Goal: Task Accomplishment & Management: Use online tool/utility

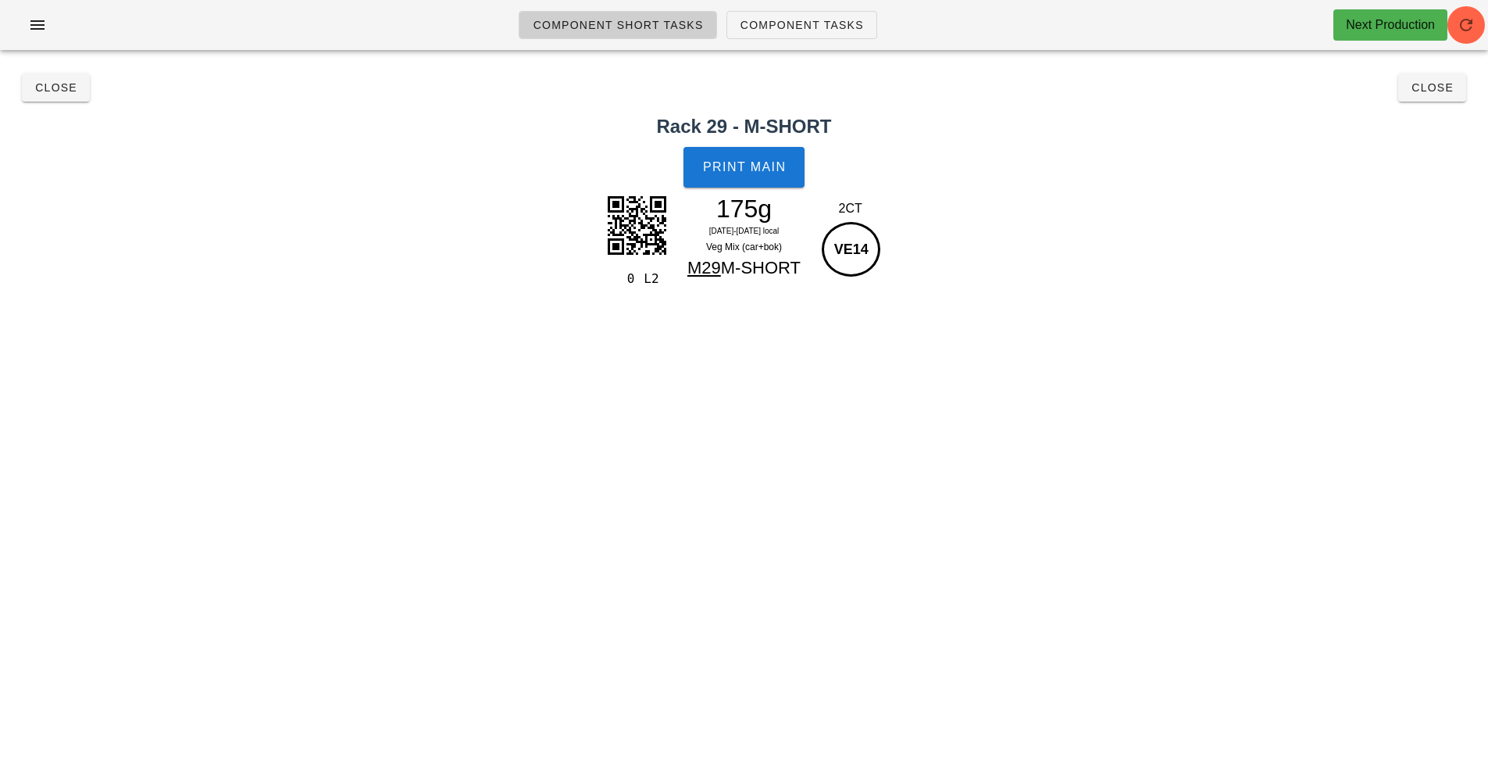
click at [904, 405] on div "Component Short Tasks Component Tasks Next Production Search All veg protein st…" at bounding box center [744, 386] width 1488 height 773
click at [48, 98] on button "Close" at bounding box center [56, 87] width 68 height 28
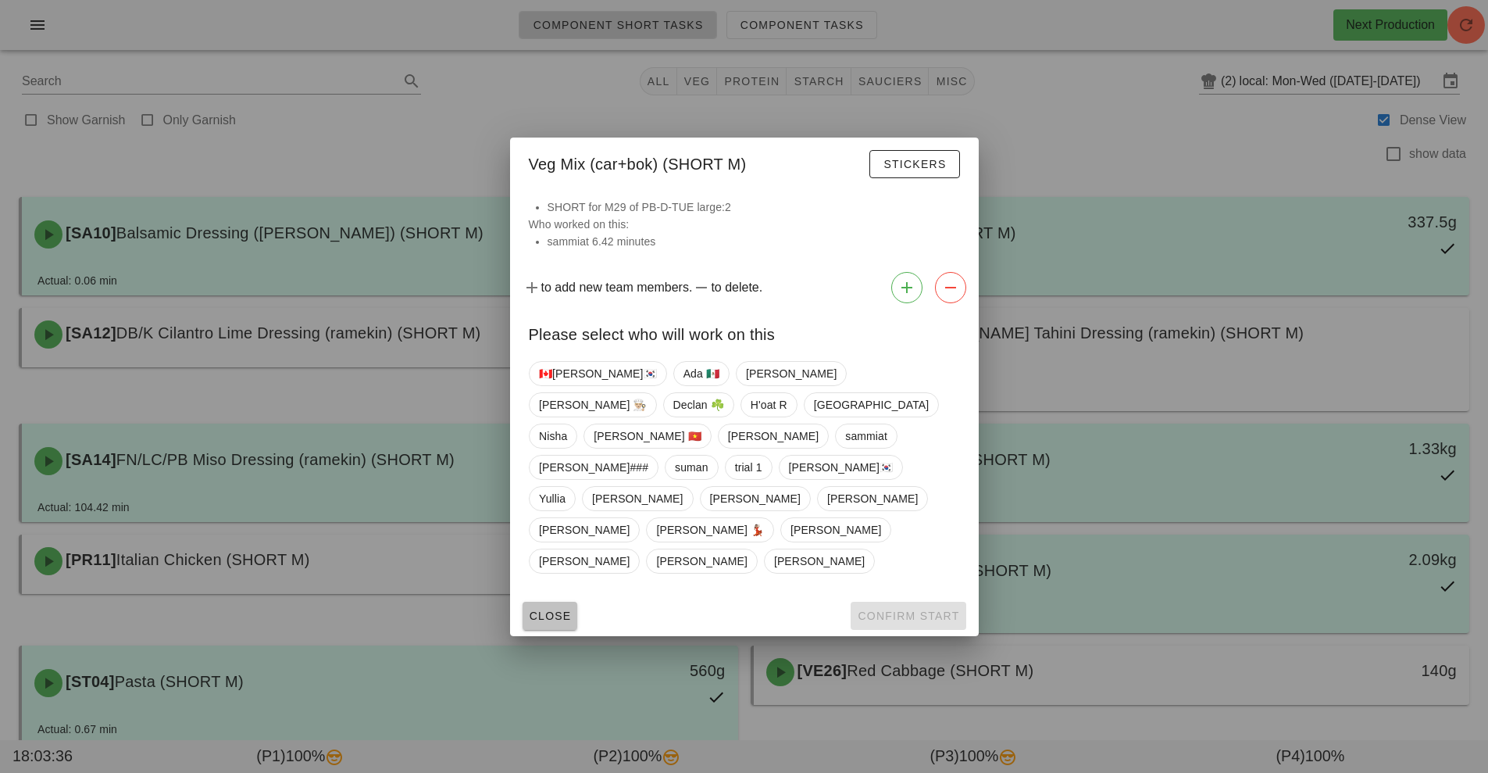
click at [552, 609] on span "Close" at bounding box center [550, 615] width 43 height 13
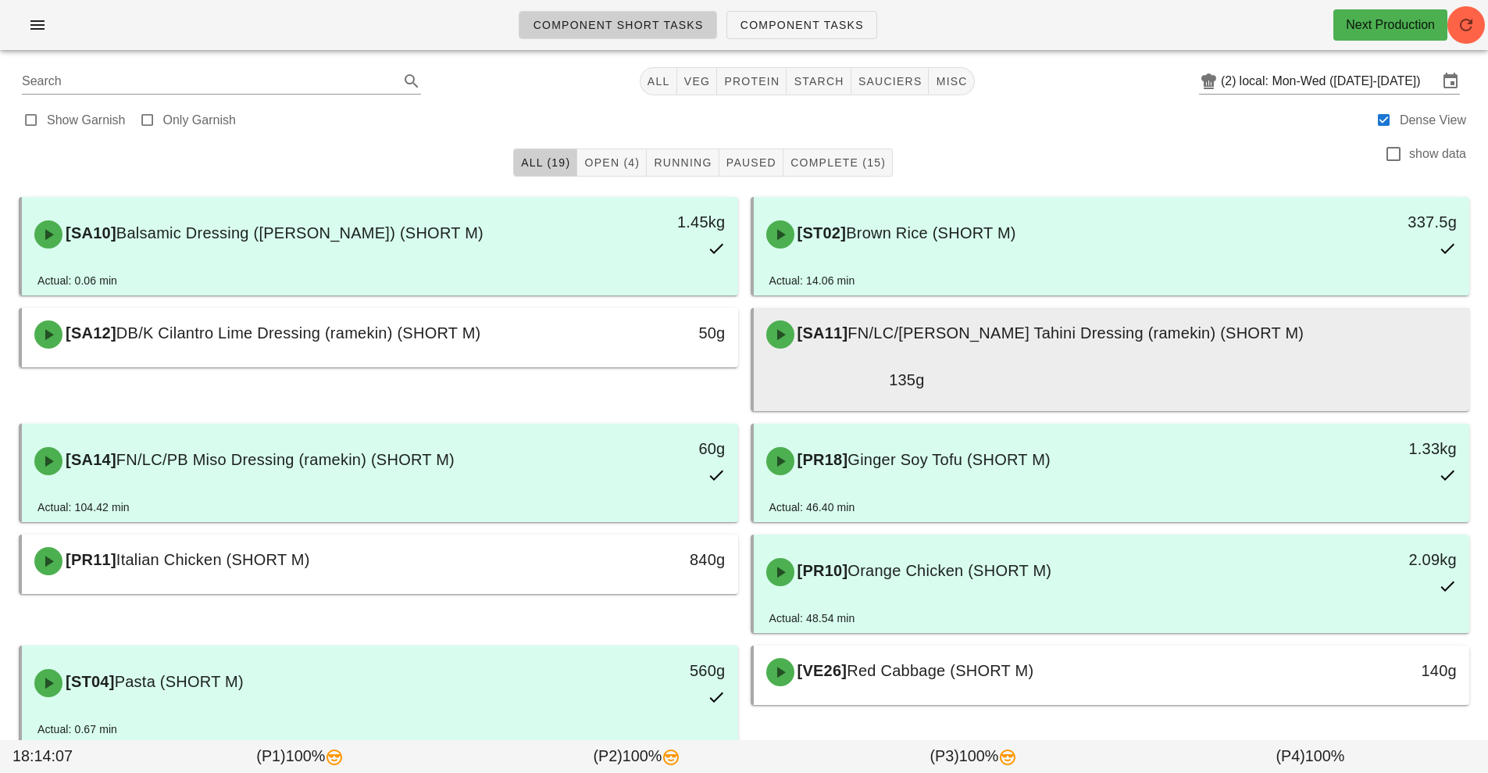
click at [848, 405] on div at bounding box center [1112, 408] width 685 height 6
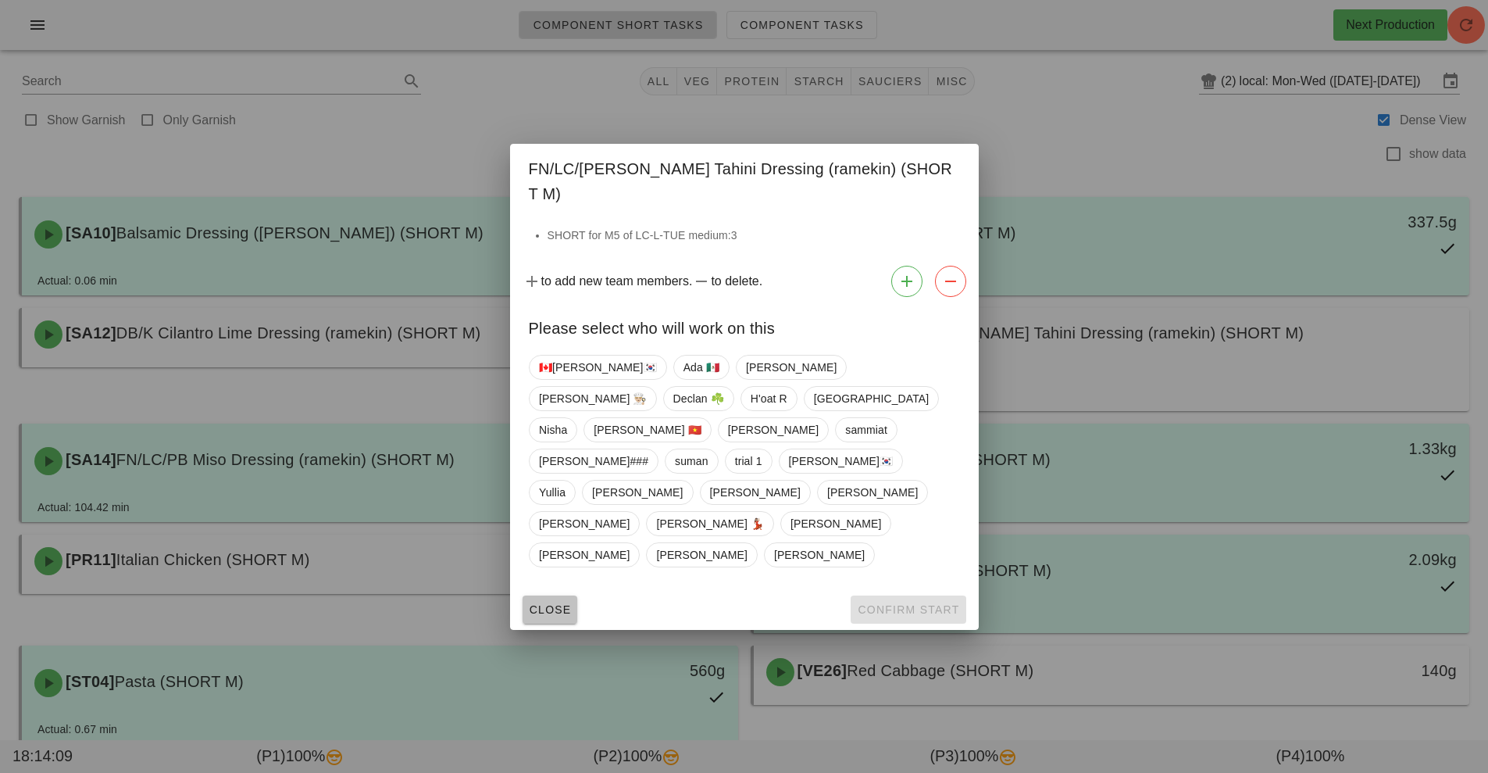
click at [555, 603] on span "Close" at bounding box center [550, 609] width 43 height 13
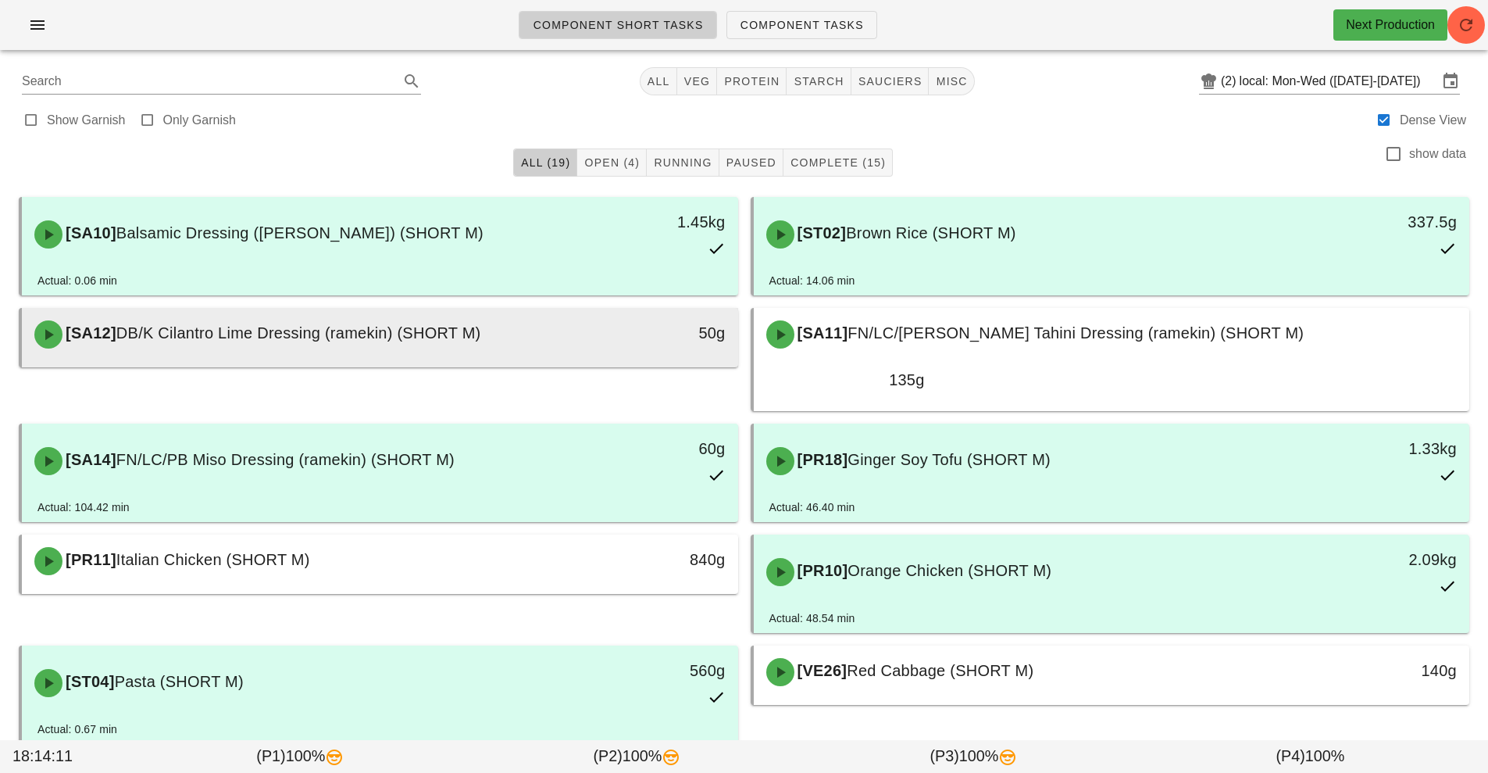
click at [524, 315] on div "[SA12] DB/K Cilantro Lime Dressing (ramekin) (SHORT M)" at bounding box center [291, 334] width 532 height 47
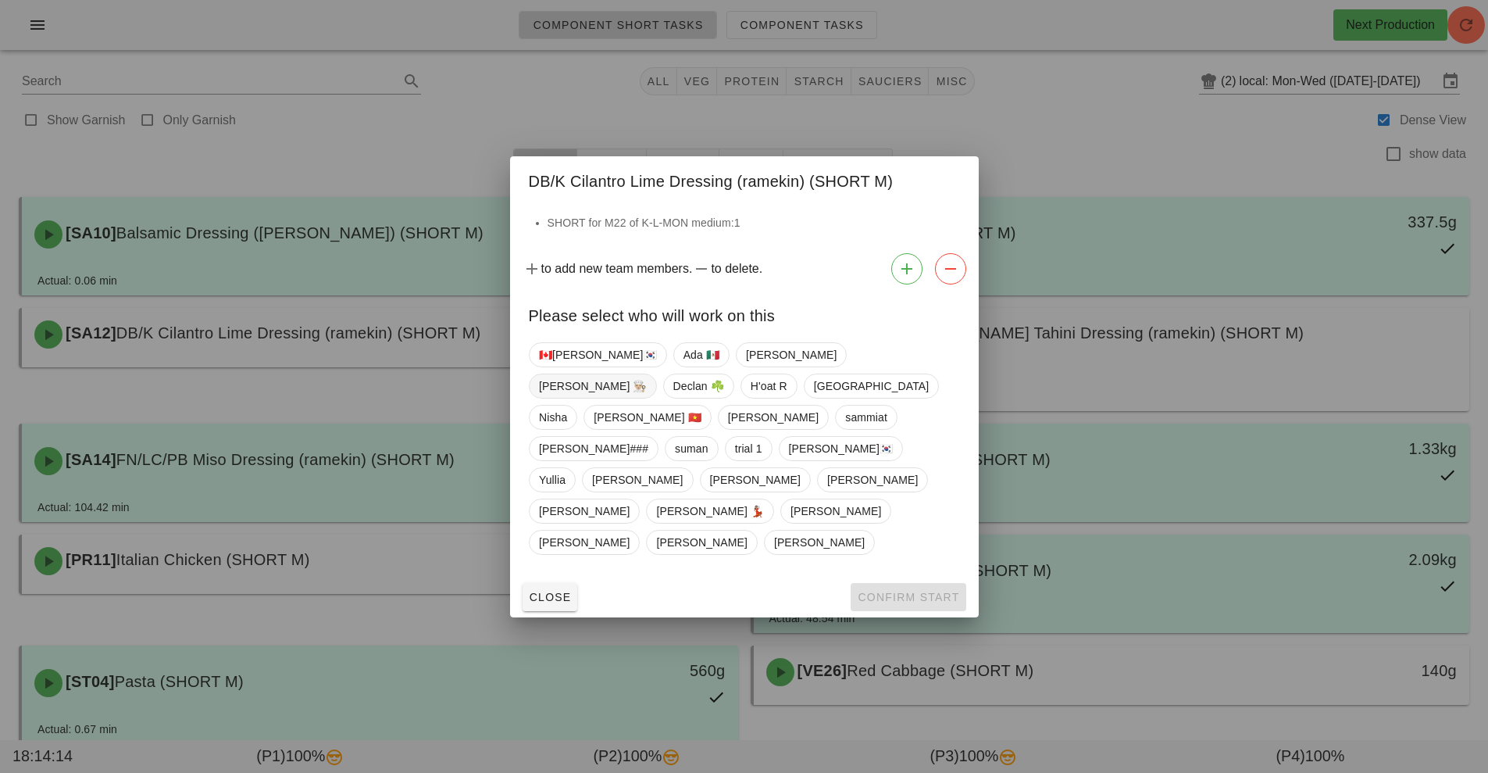
click at [647, 398] on span "[PERSON_NAME] 👨🏼‍🍳" at bounding box center [593, 385] width 108 height 23
click at [918, 591] on span "Confirm Start" at bounding box center [908, 597] width 102 height 13
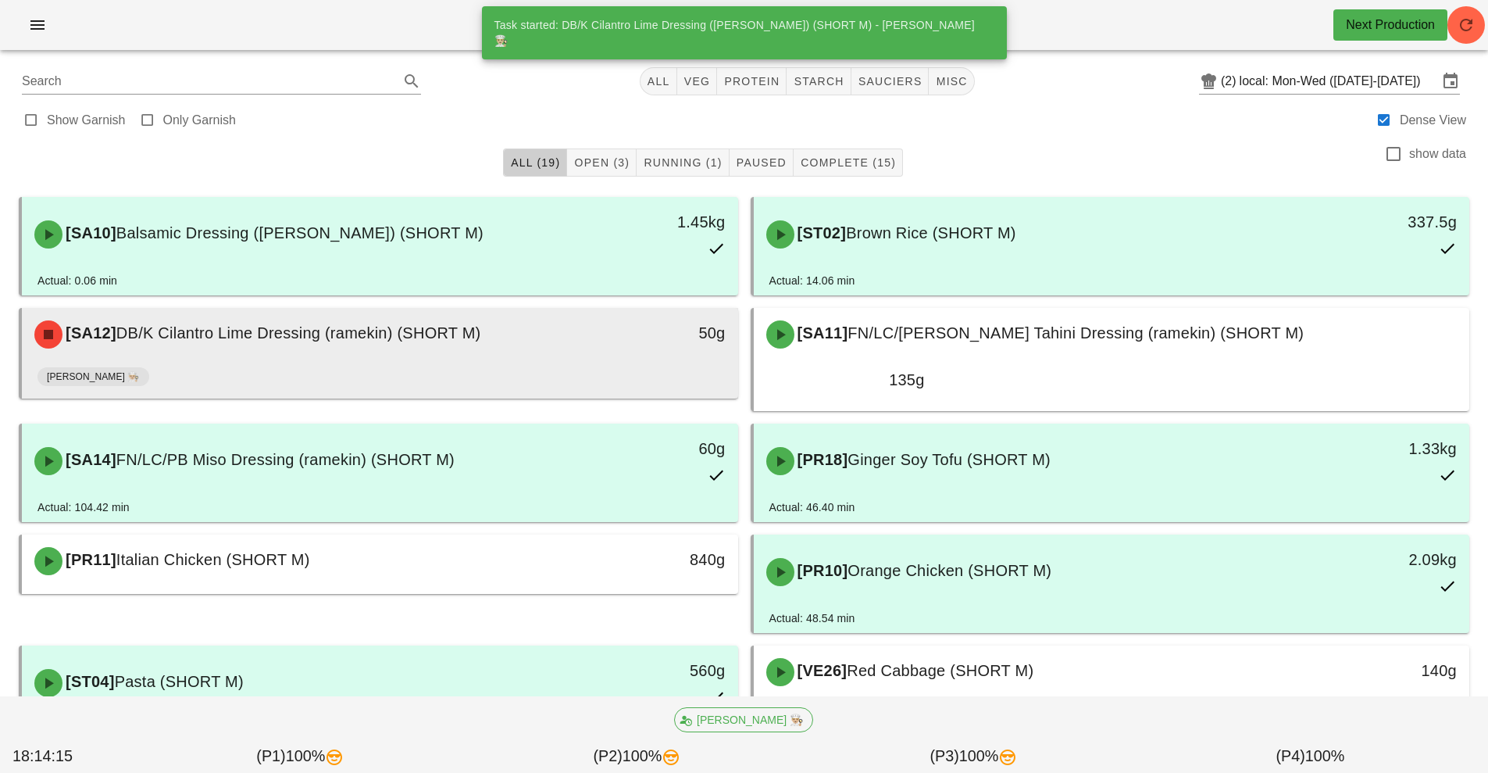
click at [614, 352] on div "50g" at bounding box center [645, 334] width 177 height 47
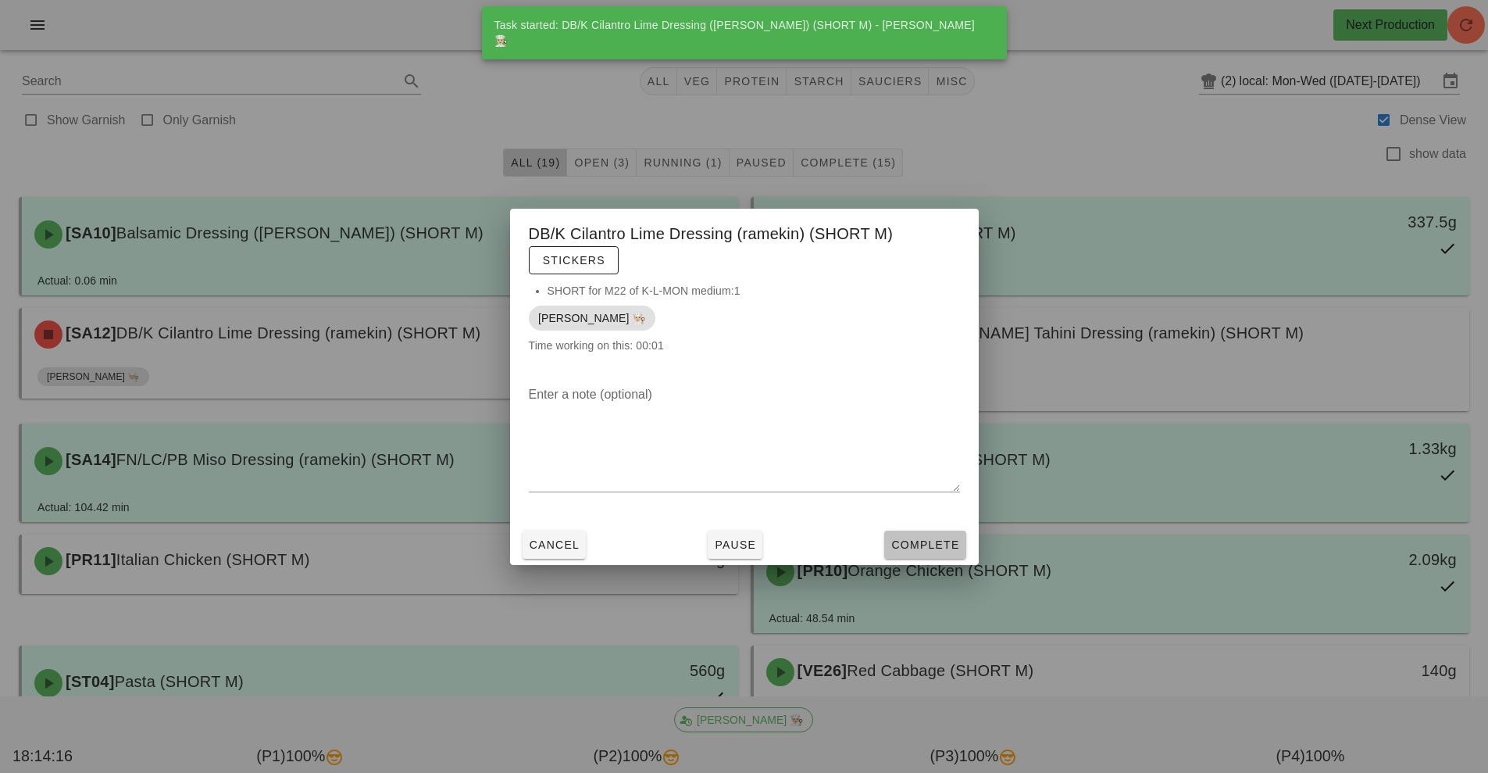
click at [927, 556] on button "Complete" at bounding box center [924, 545] width 81 height 28
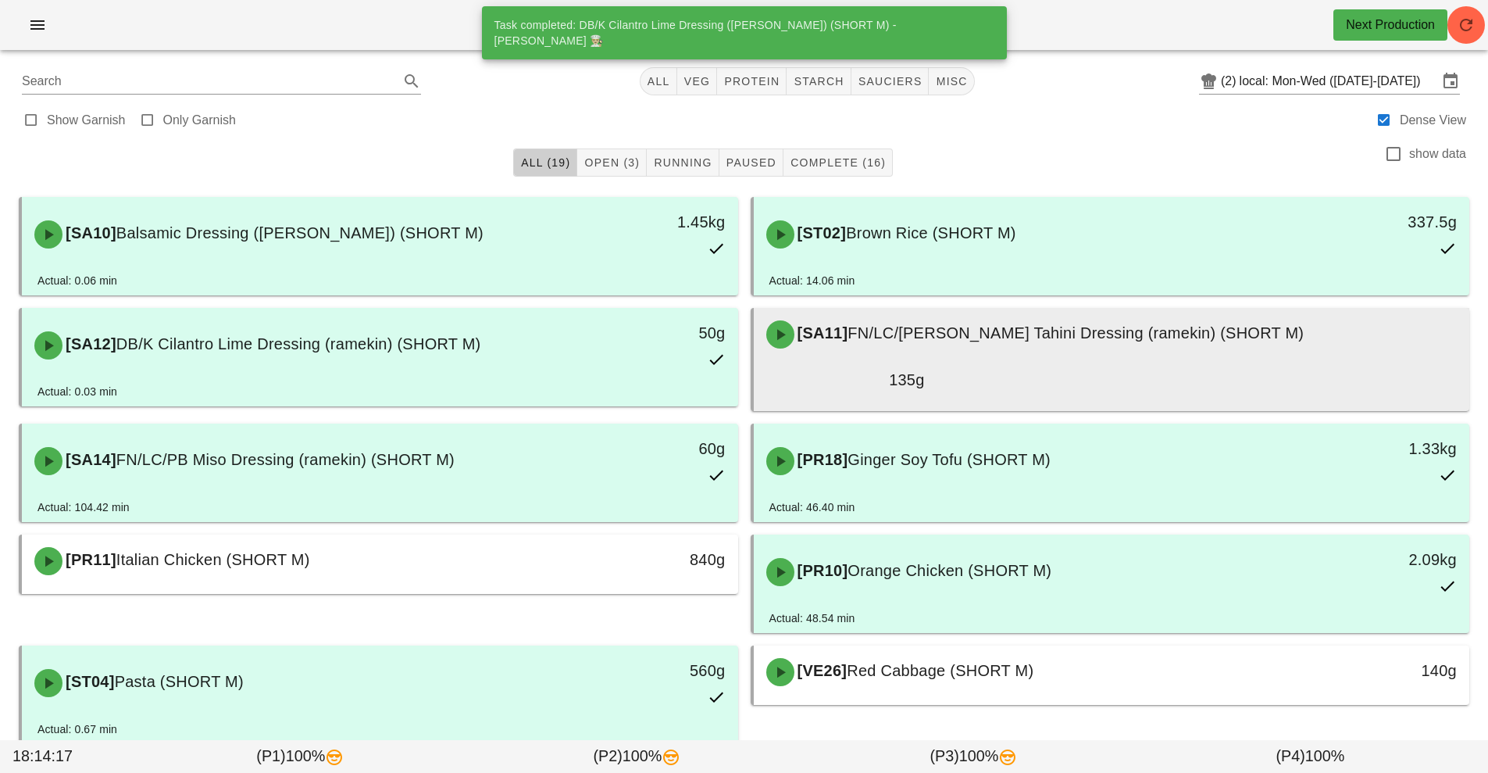
click at [1000, 336] on span "FN/LC/[PERSON_NAME] Tahini Dressing (ramekin) (SHORT M)" at bounding box center [1076, 332] width 456 height 17
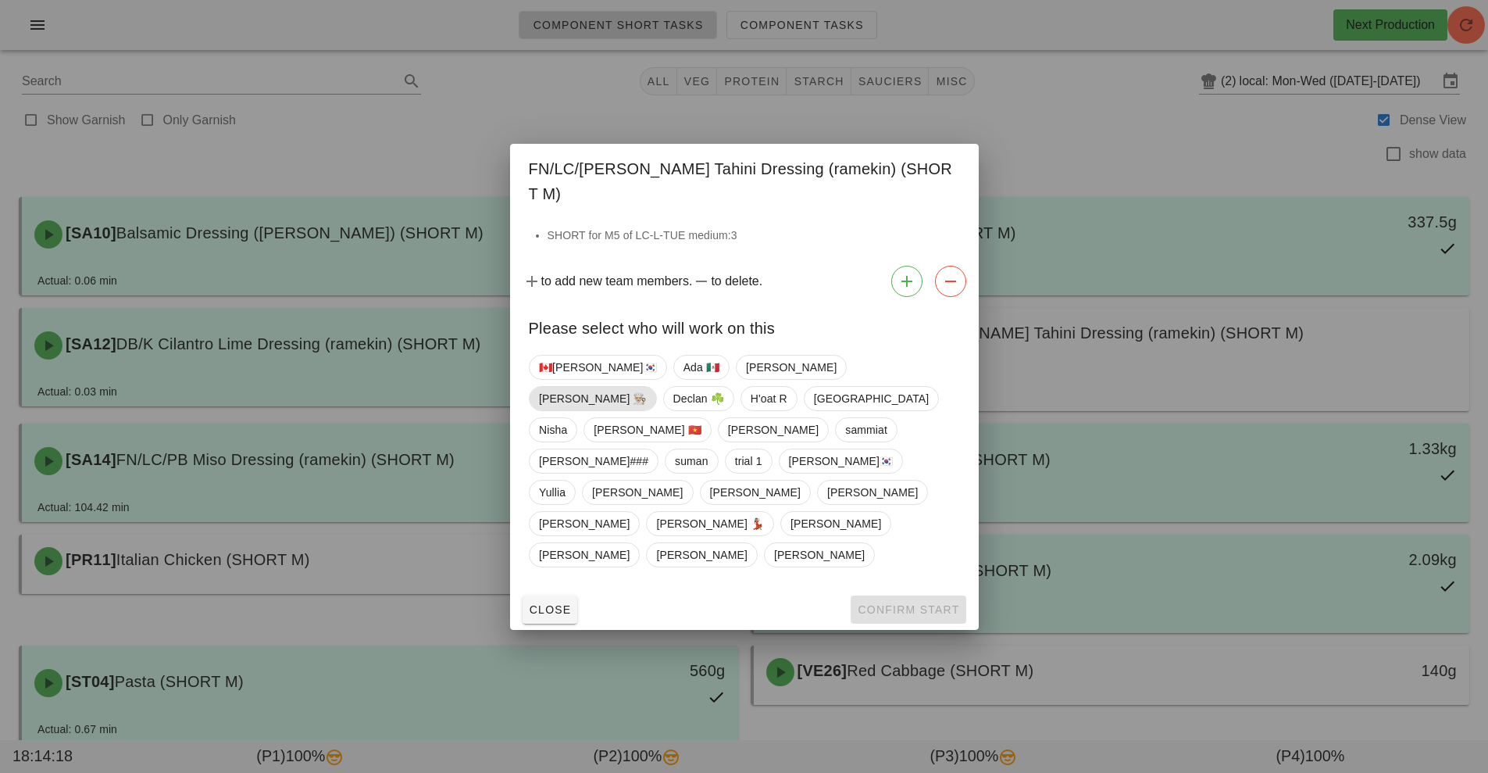
click at [647, 405] on span "[PERSON_NAME] 👨🏼‍🍳" at bounding box center [593, 398] width 108 height 23
click at [902, 603] on span "Confirm Start" at bounding box center [908, 609] width 102 height 13
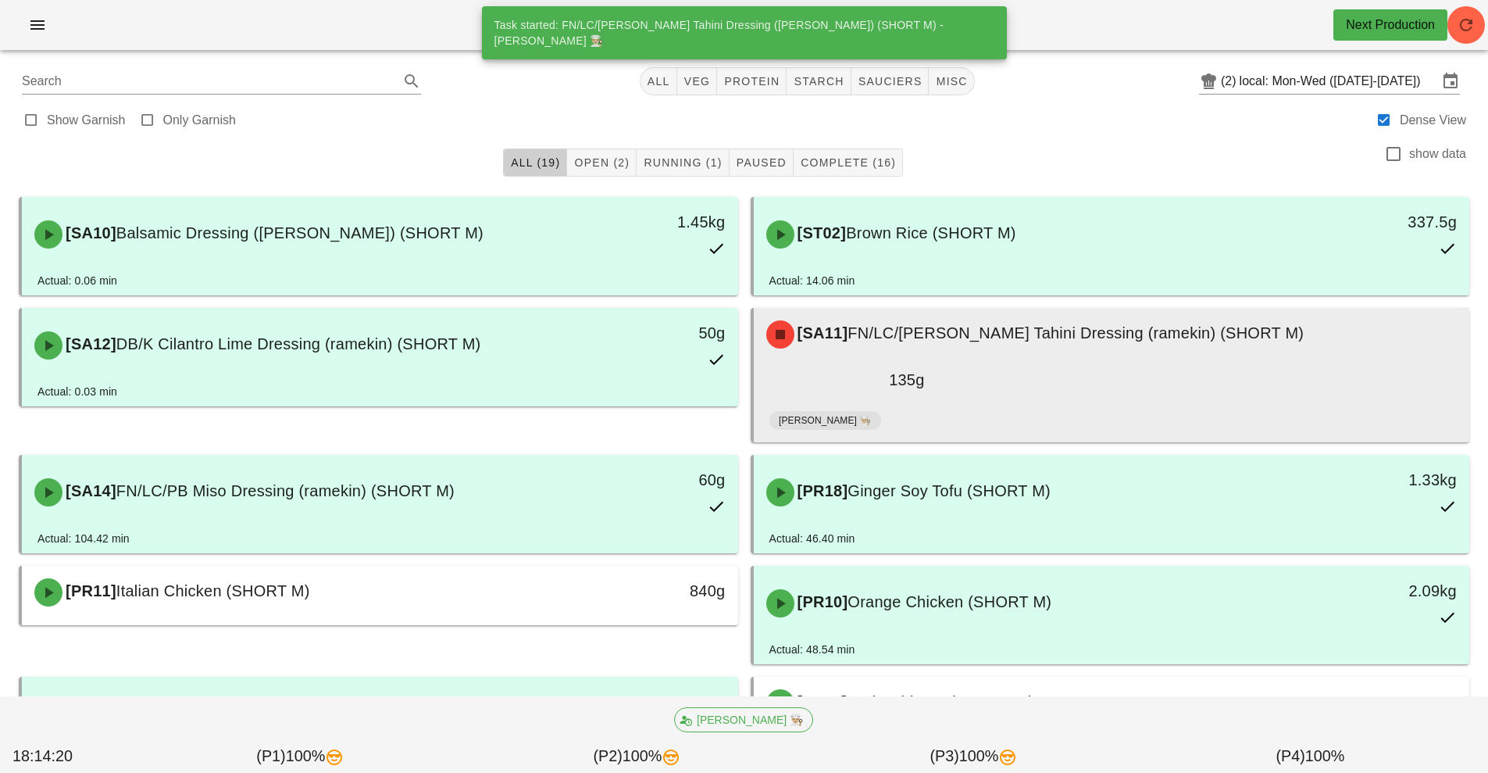
click at [1054, 347] on div "[SA11] FN/LC/[PERSON_NAME] Tahini Dressing (ramekin) (SHORT M)" at bounding box center [1112, 334] width 710 height 47
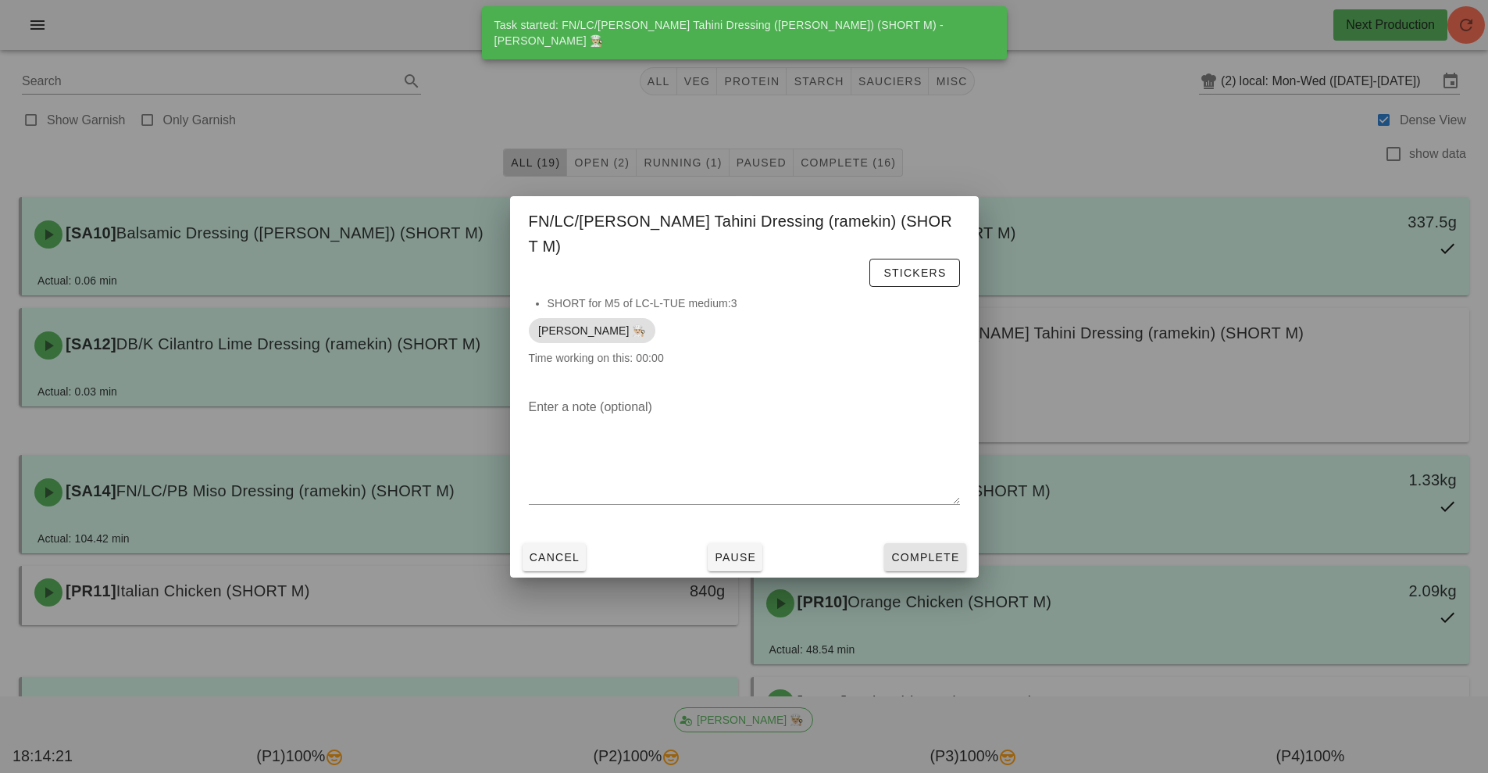
click at [927, 551] on span "Complete" at bounding box center [925, 557] width 69 height 13
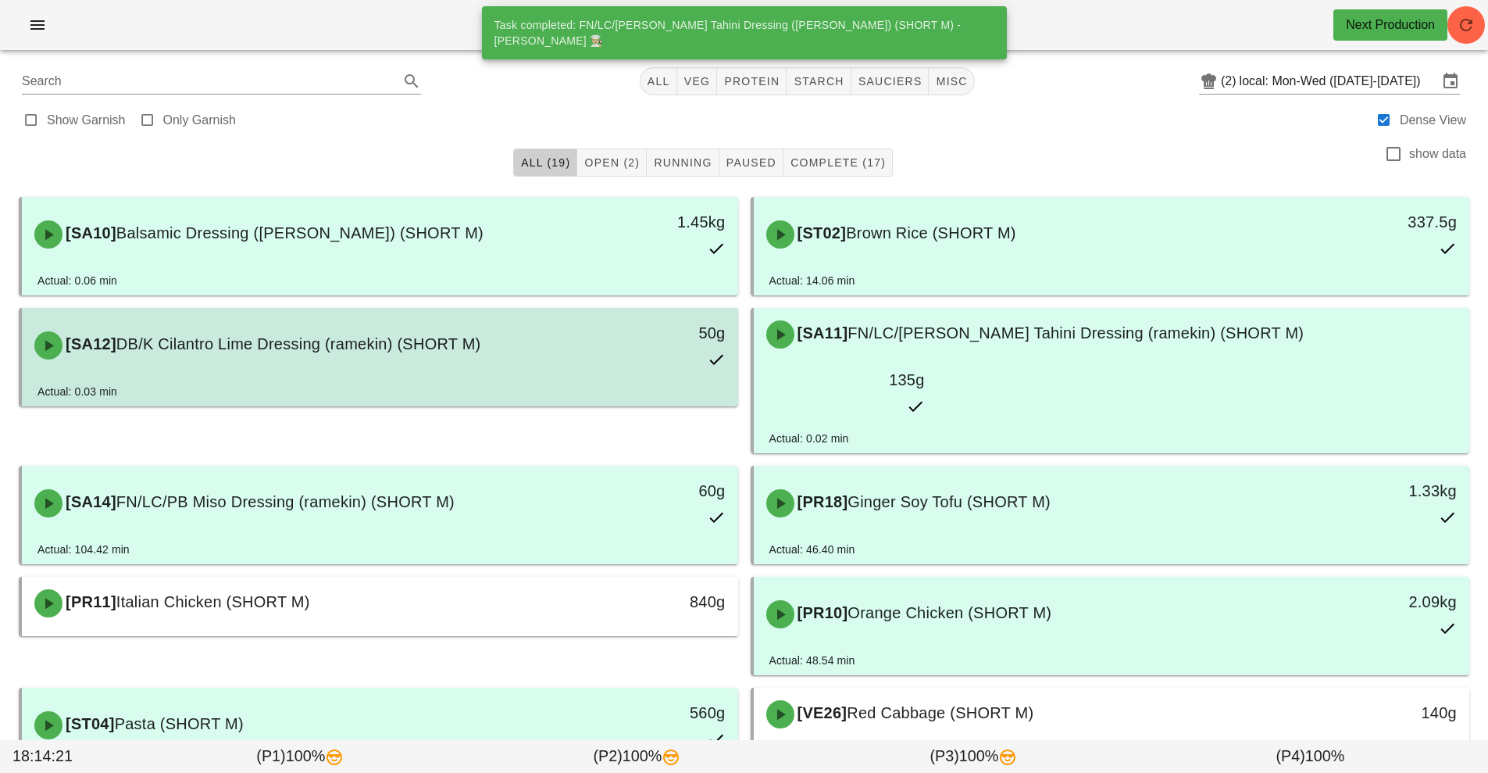
click at [541, 378] on div "[SA12] DB/K Cilantro Lime Dressing (ramekin) (SHORT M) 50g" at bounding box center [380, 345] width 710 height 69
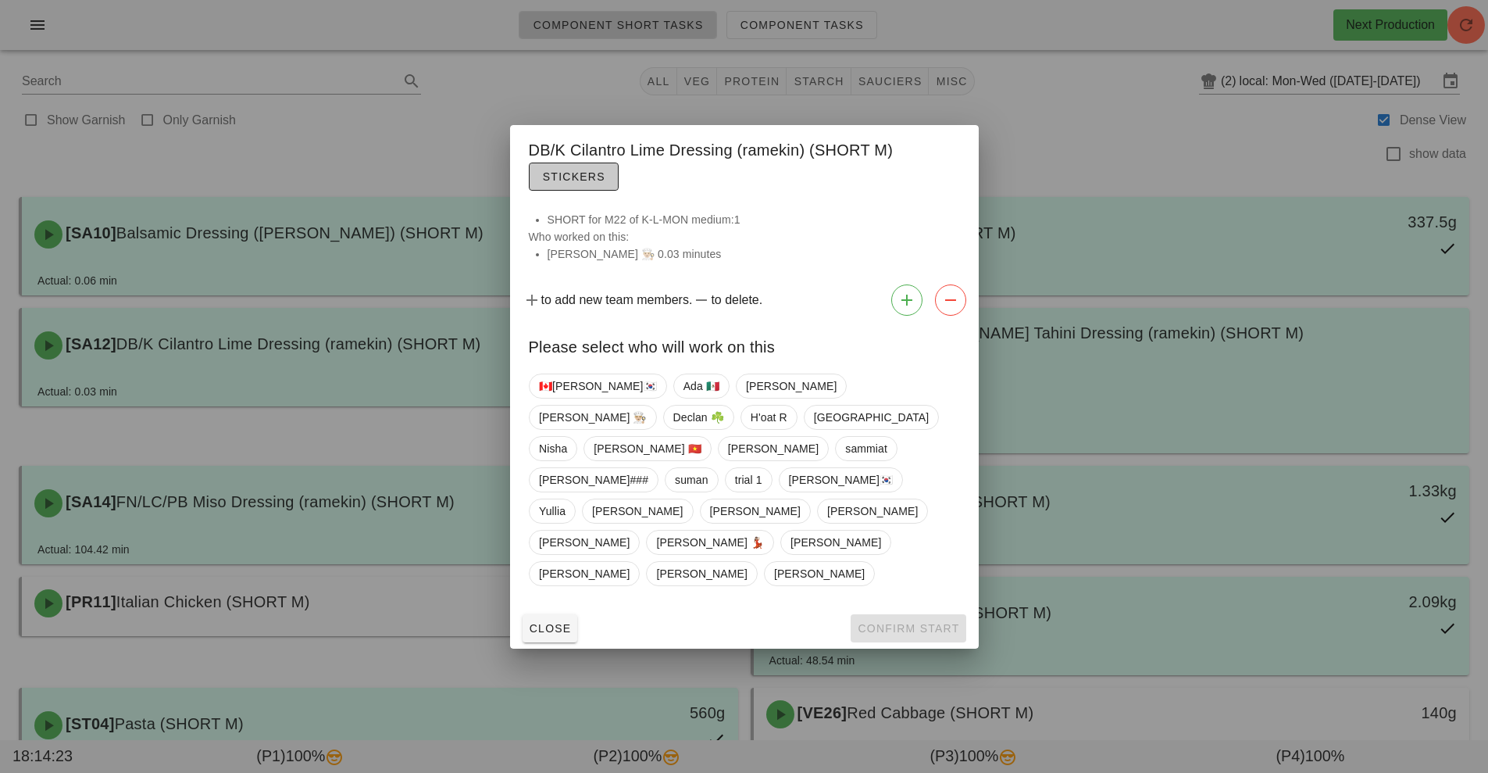
click at [571, 183] on span "Stickers" at bounding box center [573, 176] width 63 height 13
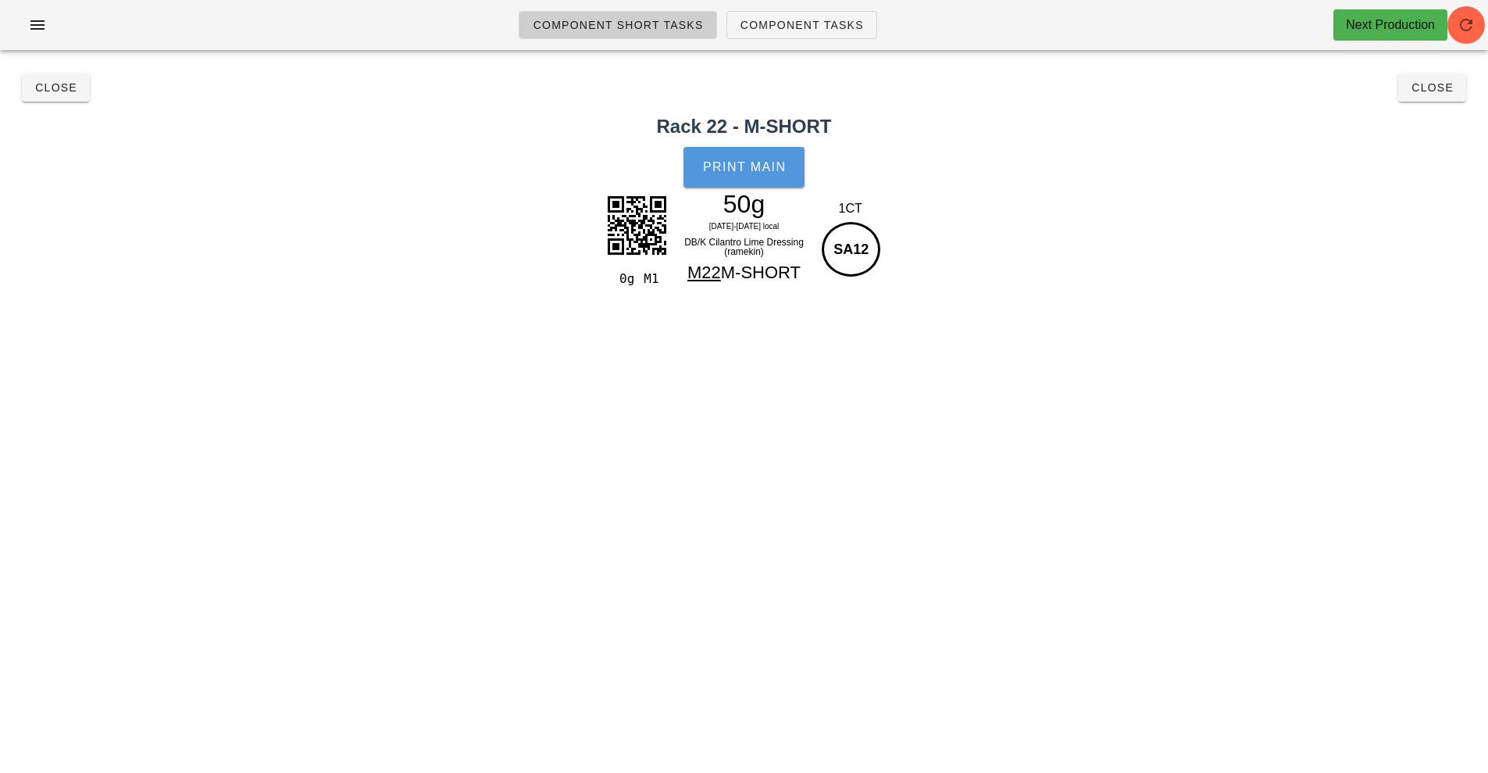
click at [753, 186] on button "Print Main" at bounding box center [744, 167] width 120 height 41
click at [1448, 96] on button "Close" at bounding box center [1433, 87] width 68 height 28
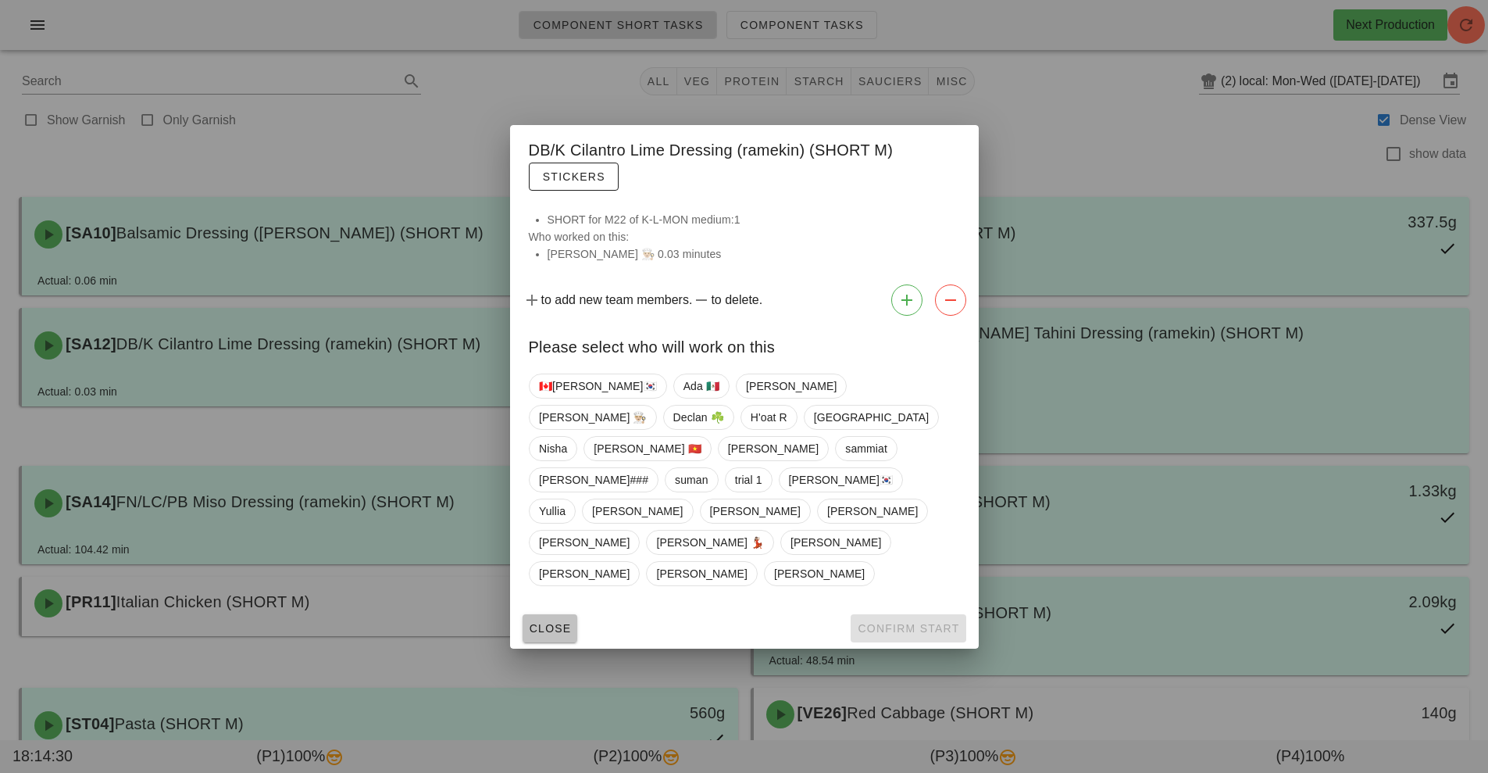
click at [539, 614] on button "Close" at bounding box center [550, 628] width 55 height 28
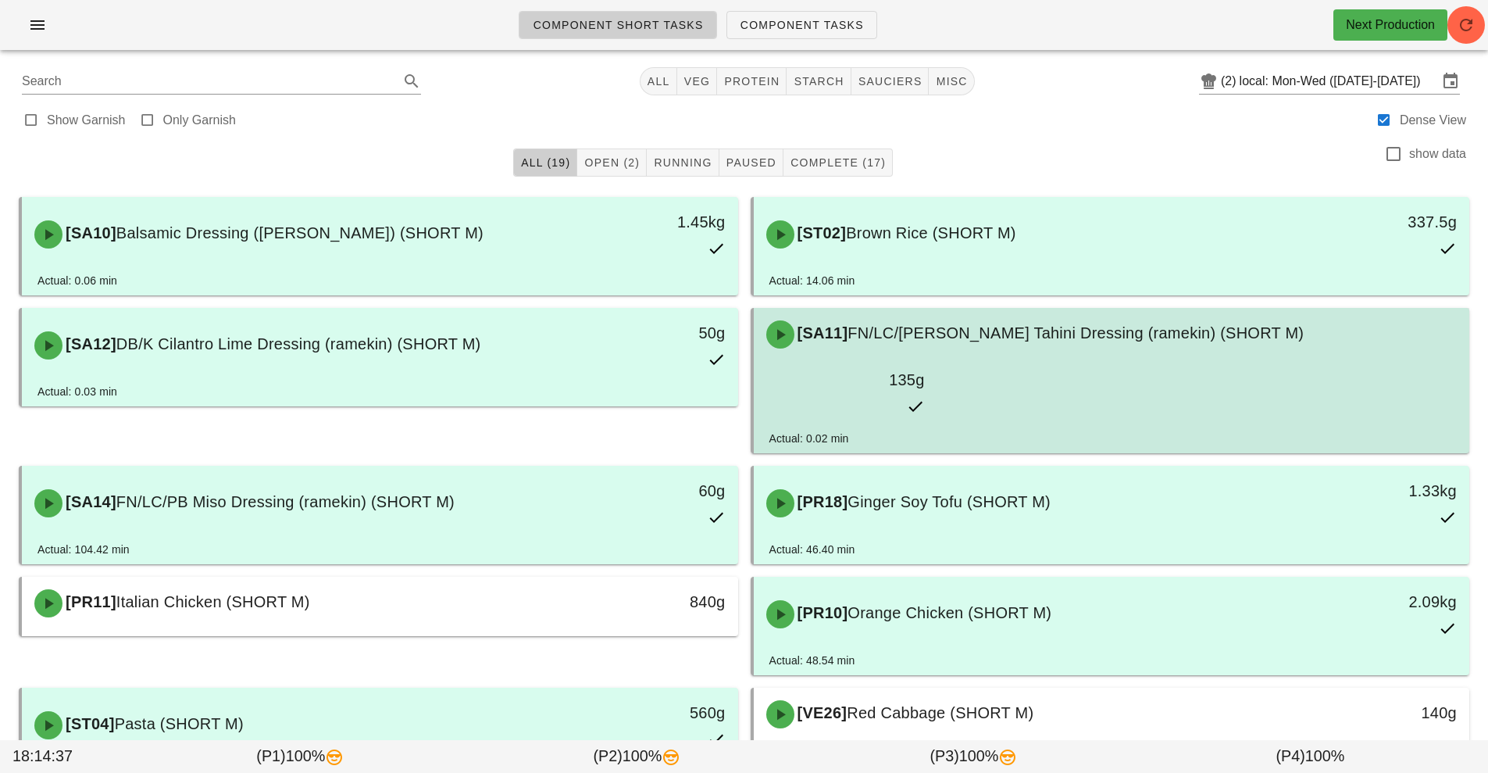
click at [1067, 341] on span "FN/LC/[PERSON_NAME] Tahini Dressing (ramekin) (SHORT M)" at bounding box center [1076, 332] width 456 height 17
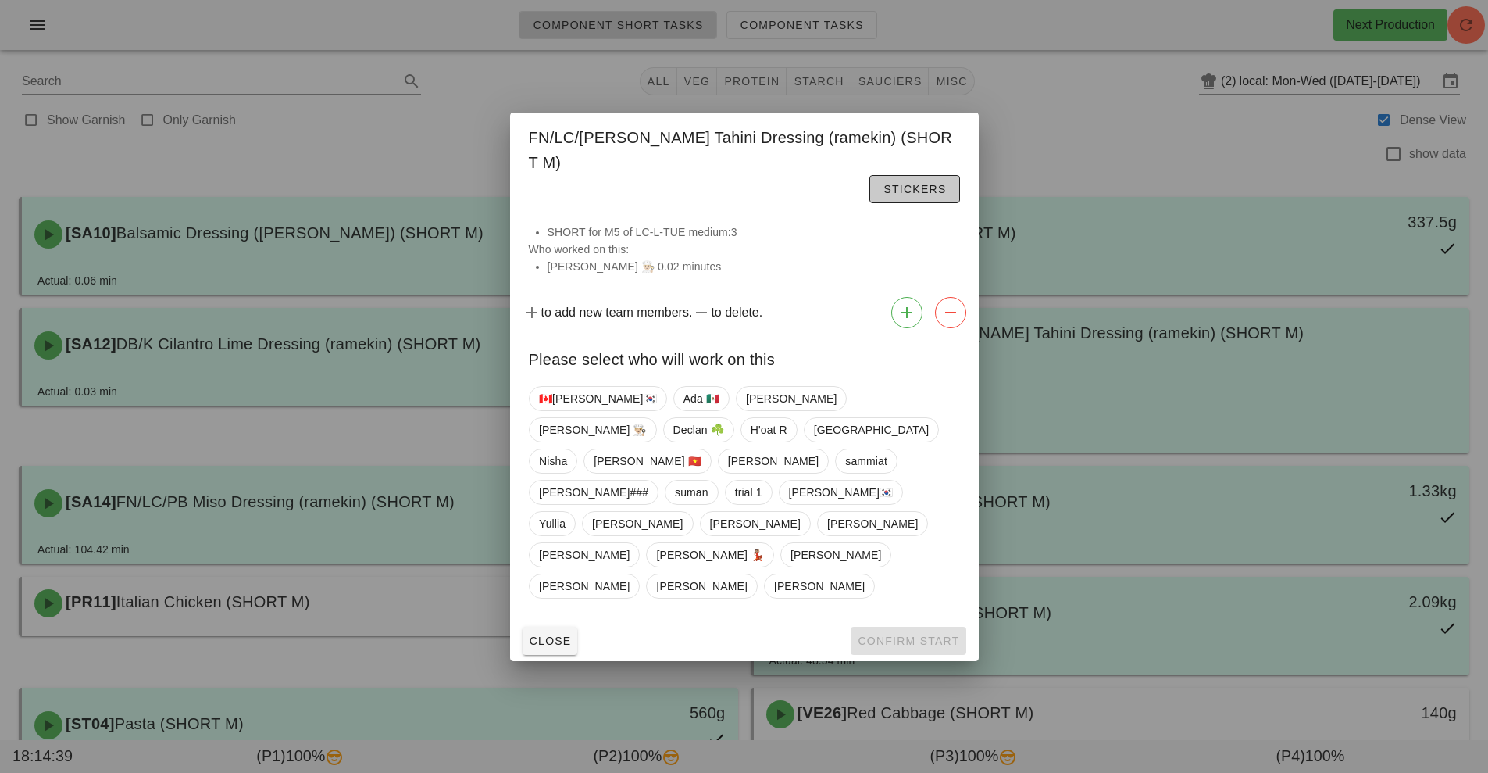
click at [870, 203] on button "Stickers" at bounding box center [915, 189] width 90 height 28
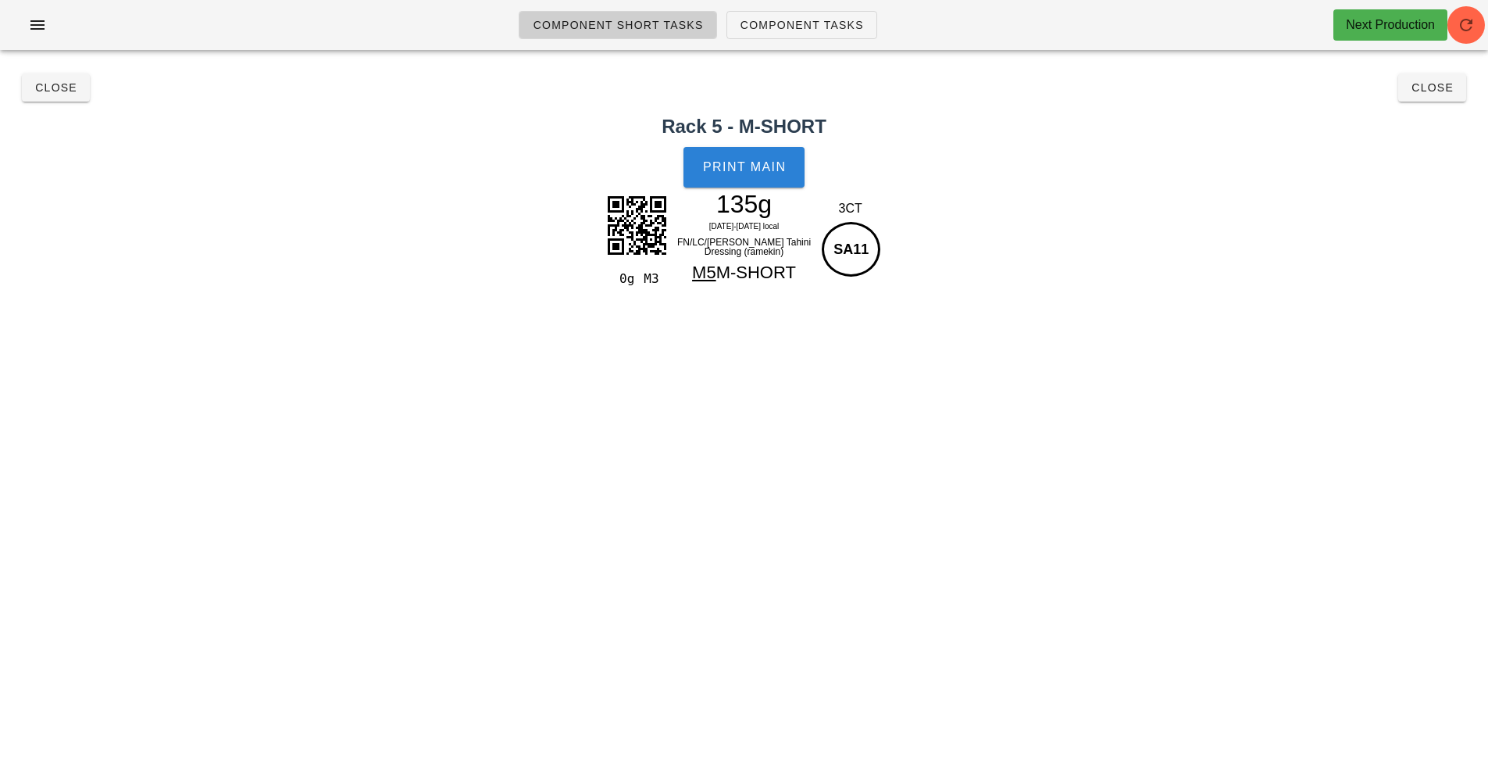
click at [763, 169] on span "Print Main" at bounding box center [744, 167] width 84 height 14
click at [1435, 86] on span "Close" at bounding box center [1432, 87] width 43 height 13
